Goal: Obtain resource: Download file/media

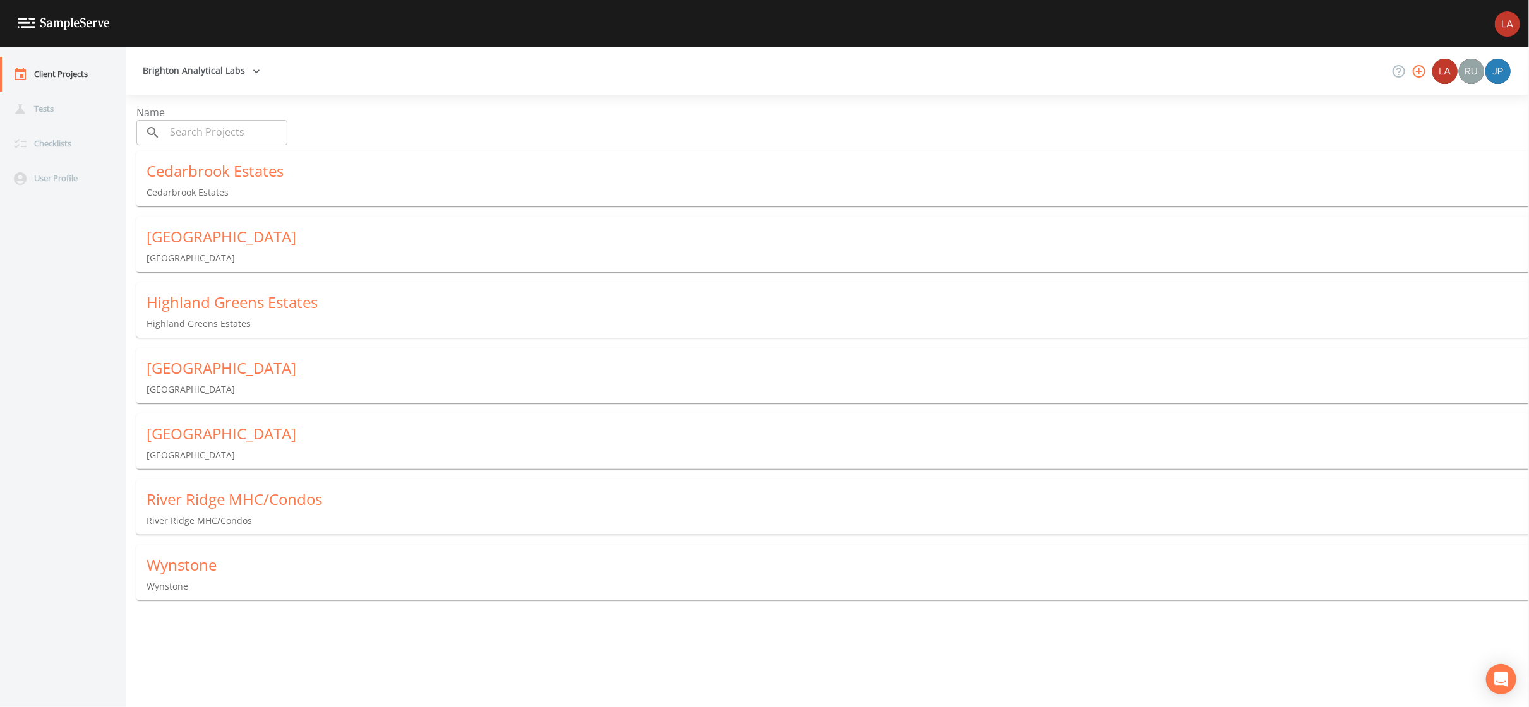
click at [214, 169] on div "Cedarbrook Estates" at bounding box center [837, 171] width 1382 height 20
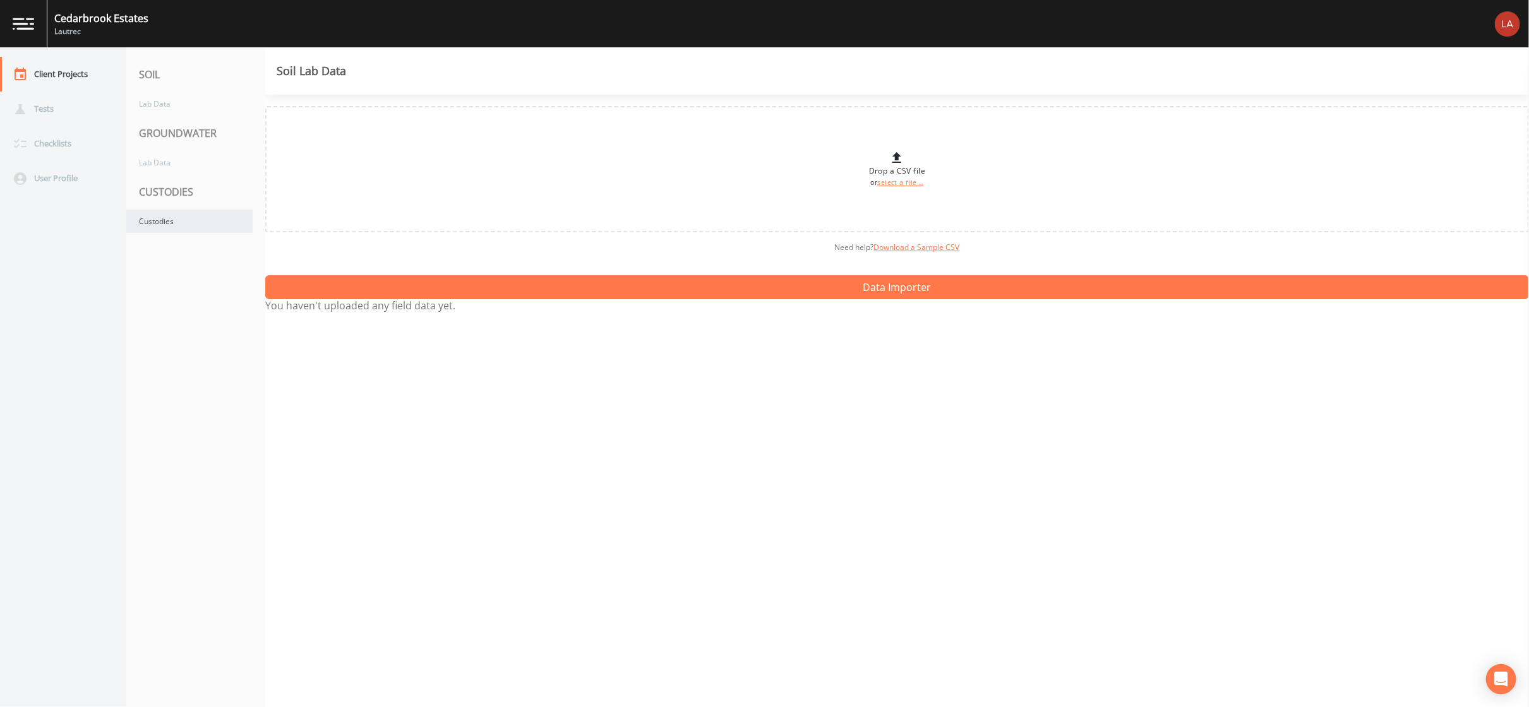
click at [162, 228] on div "Custodies" at bounding box center [189, 221] width 126 height 23
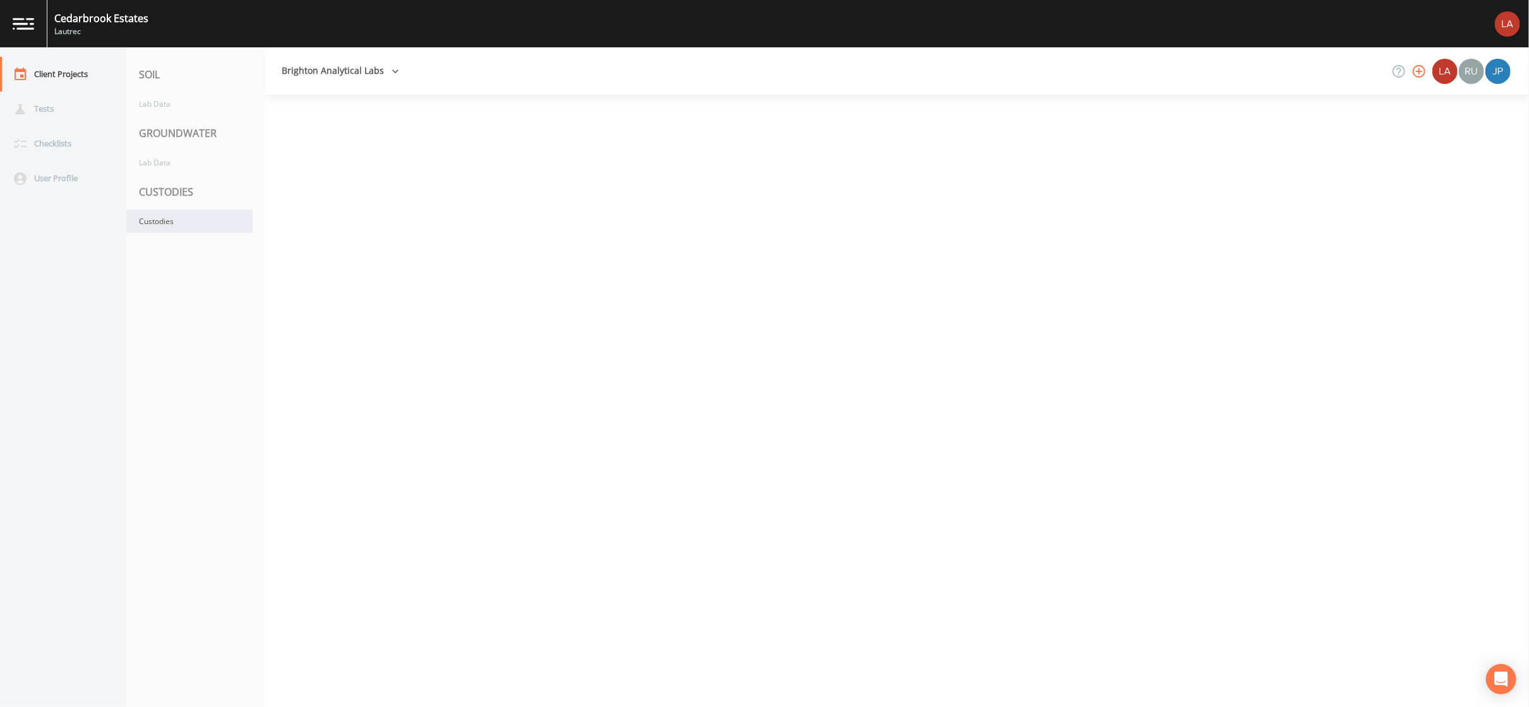
click at [209, 225] on div "Custodies" at bounding box center [189, 221] width 126 height 23
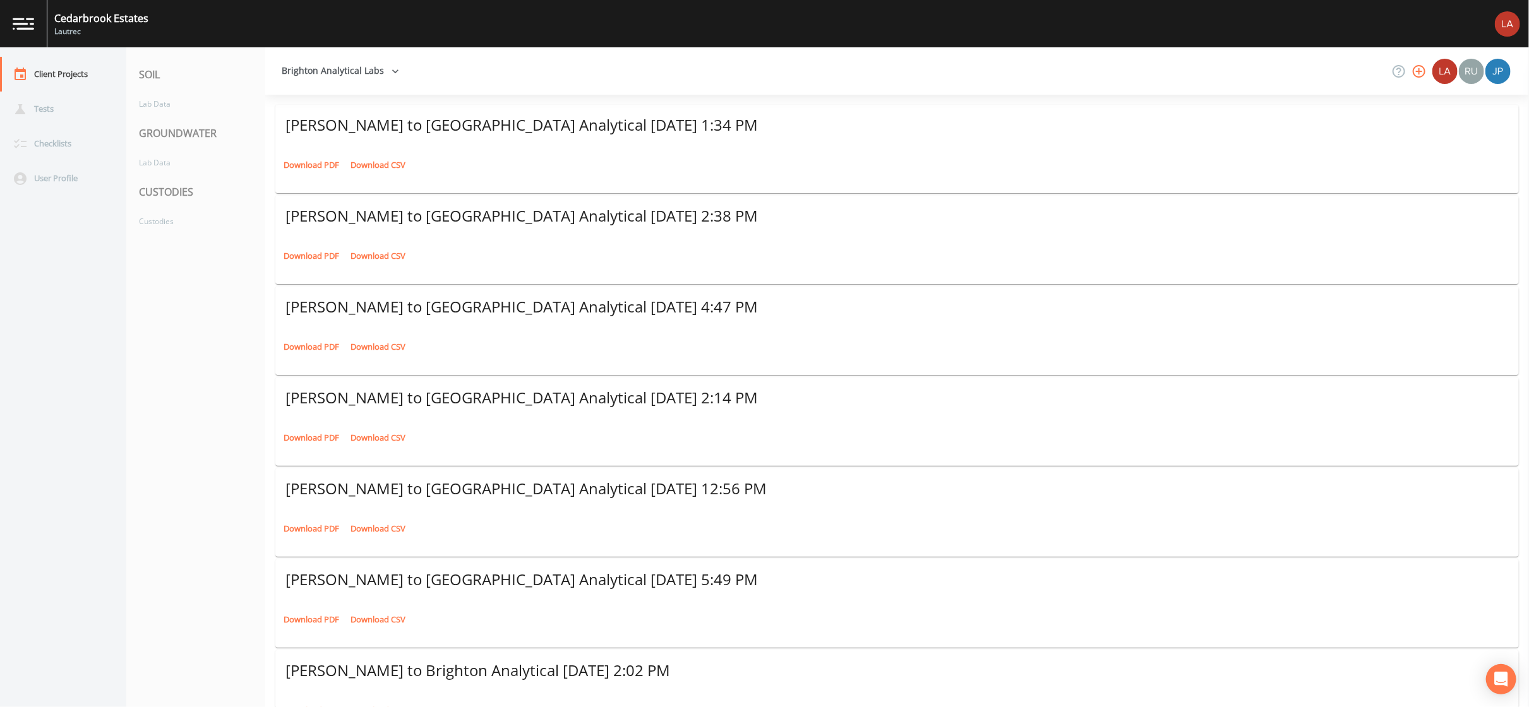
drag, startPoint x: 314, startPoint y: 153, endPoint x: 389, endPoint y: 80, distance: 104.5
click at [314, 155] on link "Download PDF" at bounding box center [311, 165] width 62 height 20
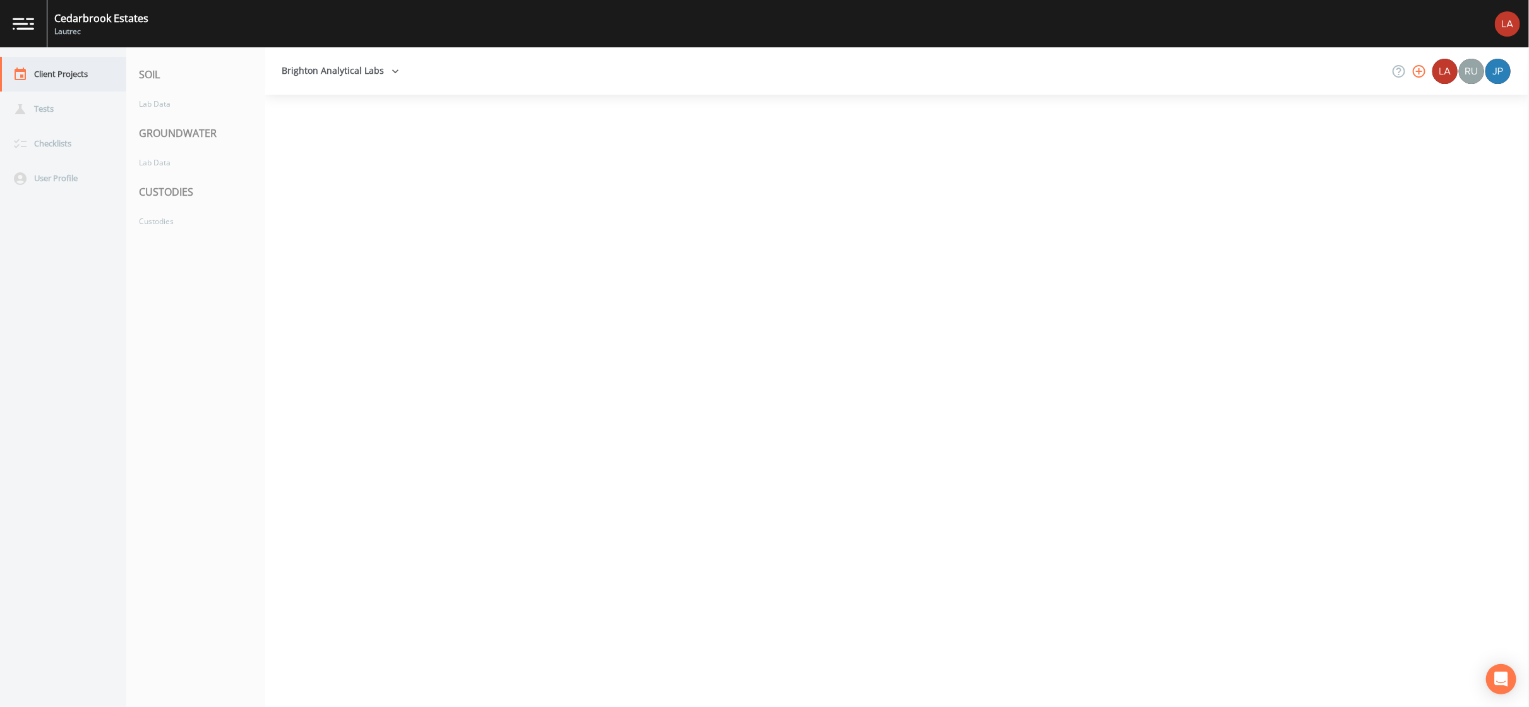
click at [88, 63] on div "Client Projects" at bounding box center [57, 74] width 114 height 35
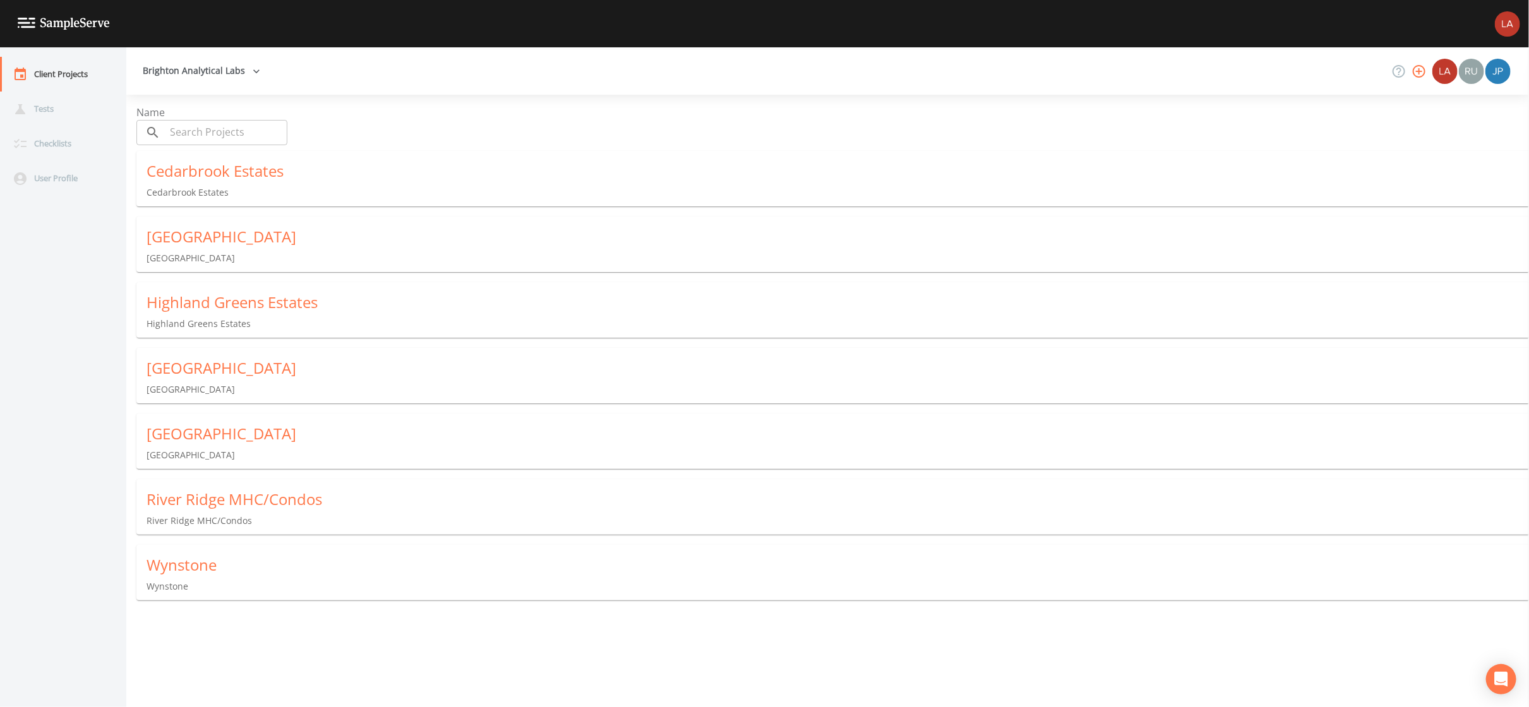
click at [233, 358] on div "[GEOGRAPHIC_DATA]" at bounding box center [837, 368] width 1382 height 20
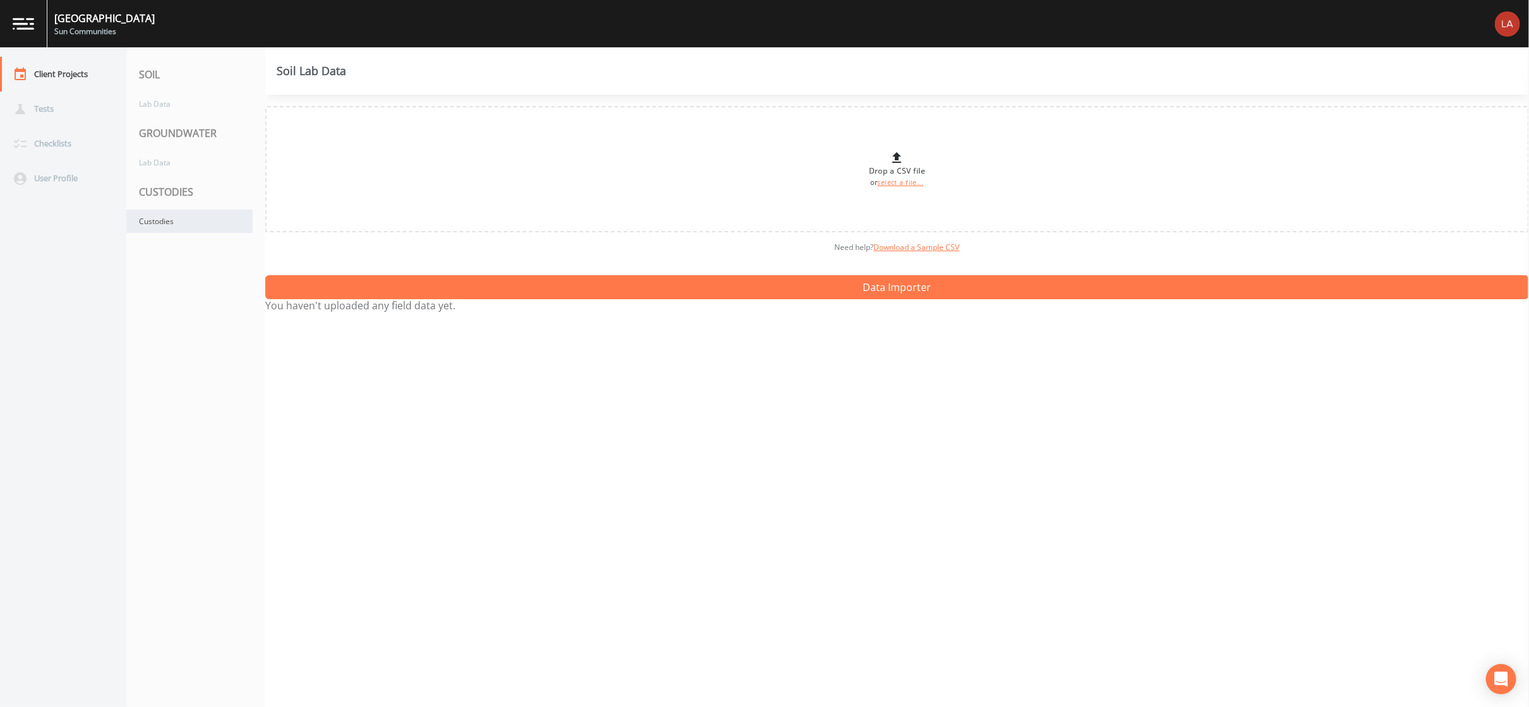
click at [182, 216] on div "Custodies" at bounding box center [189, 221] width 126 height 23
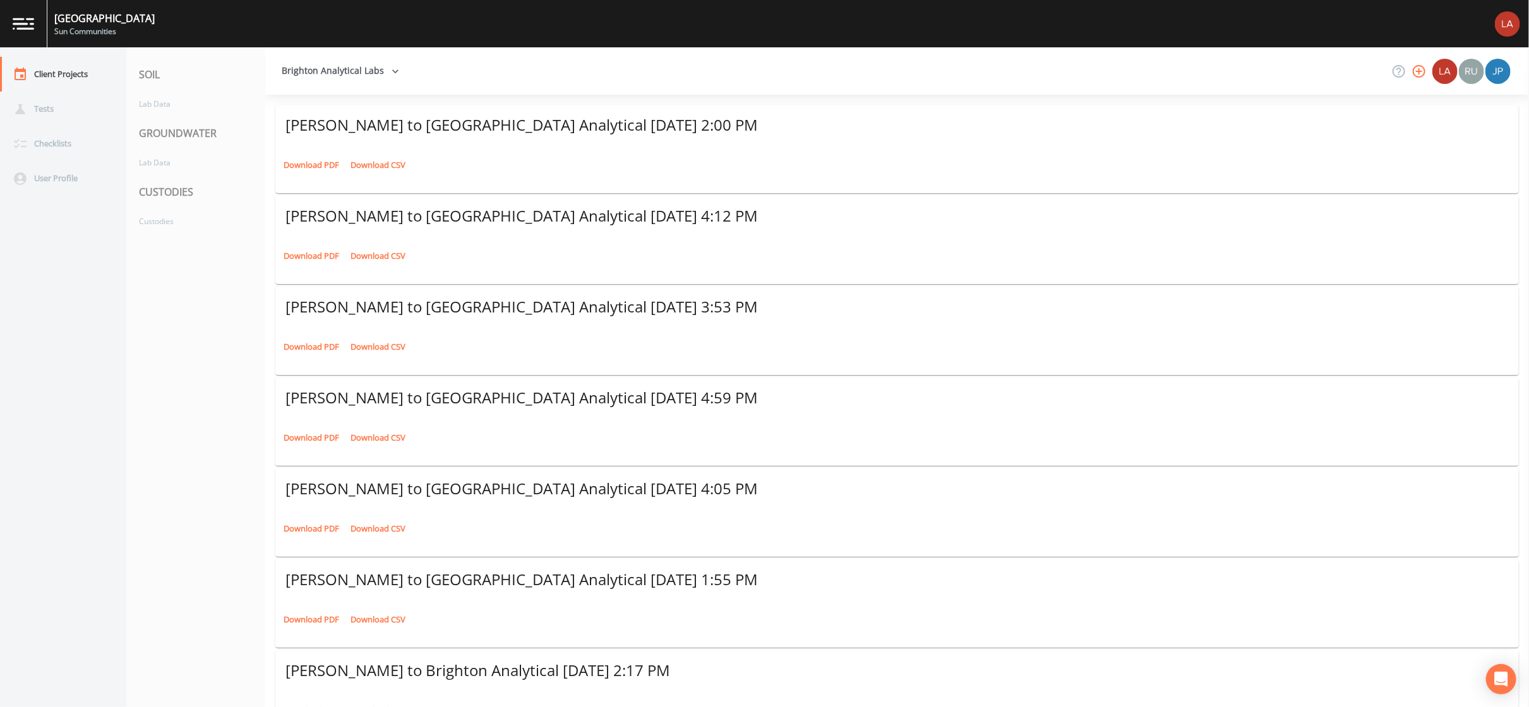
click at [303, 155] on link "Download PDF" at bounding box center [311, 165] width 62 height 20
